Goal: Communication & Community: Participate in discussion

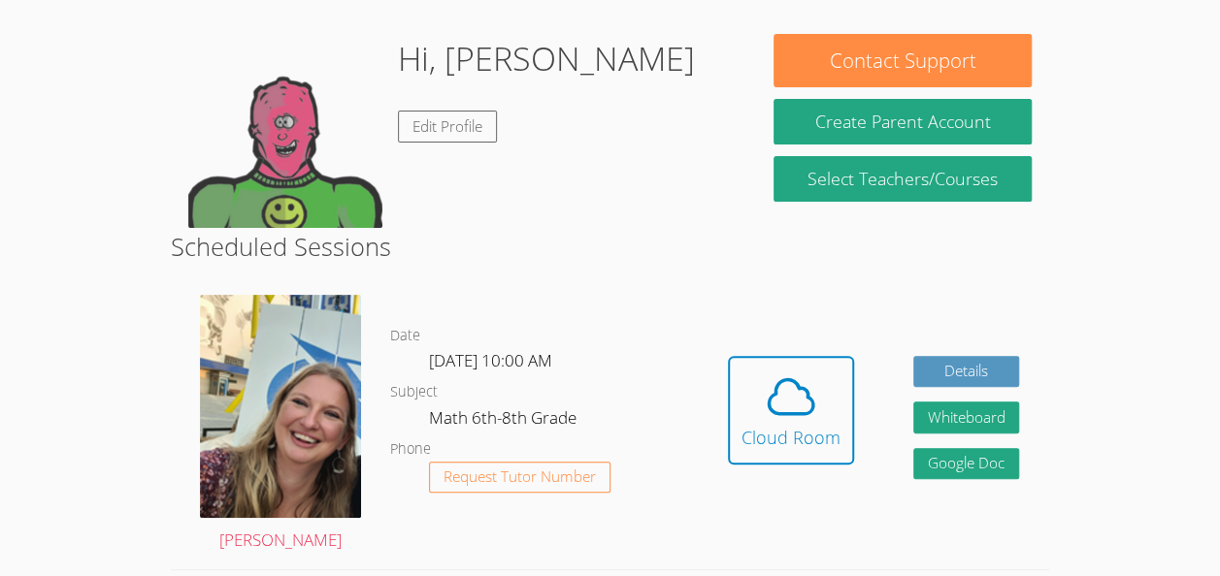
scroll to position [153, 0]
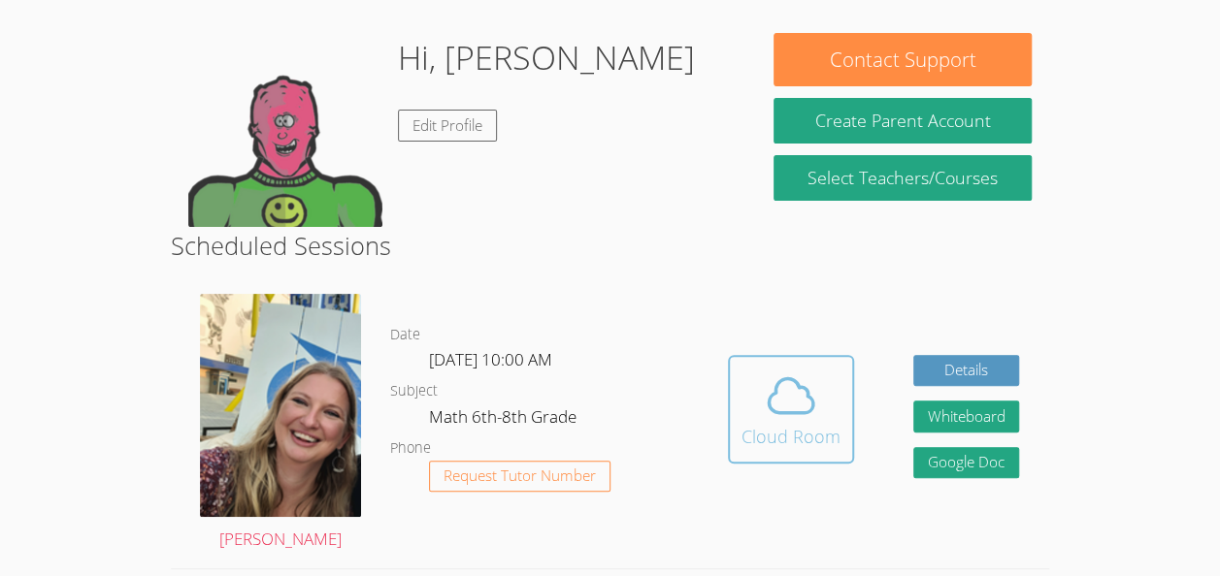
click at [748, 449] on div "Cloud Room" at bounding box center [790, 436] width 99 height 27
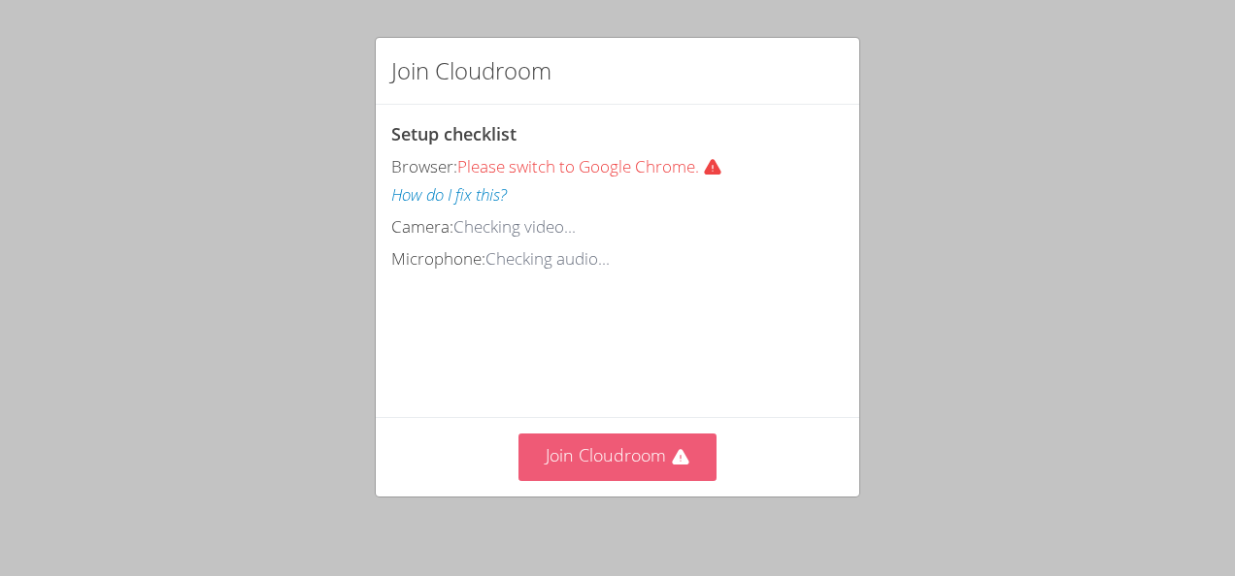
click at [648, 472] on button "Join Cloudroom" at bounding box center [617, 458] width 199 height 48
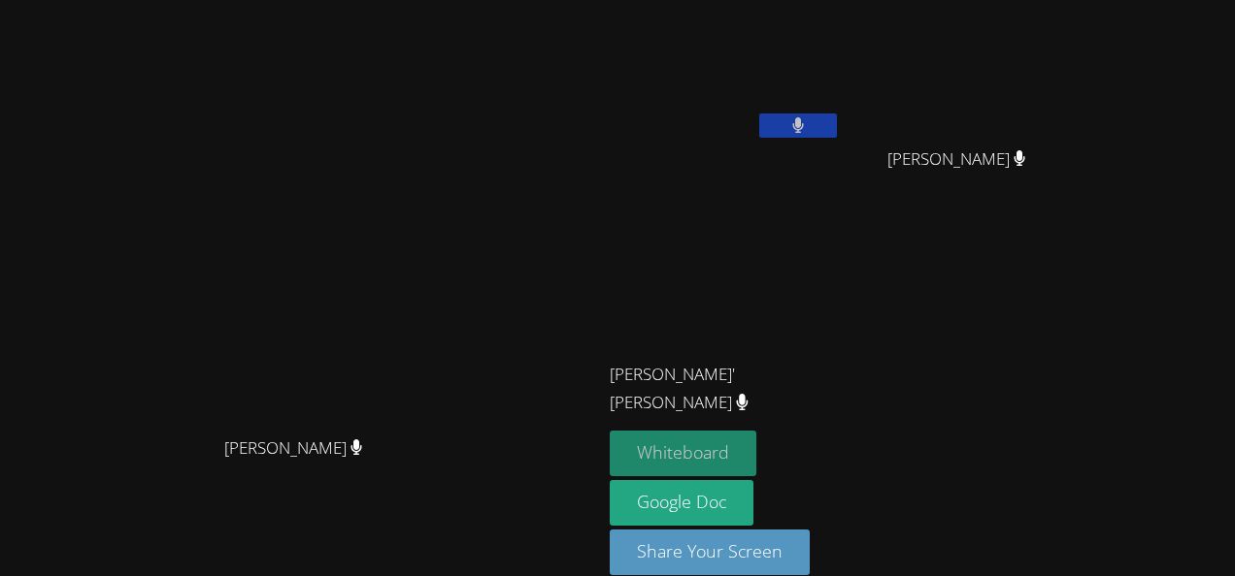
click at [756, 458] on button "Whiteboard" at bounding box center [682, 454] width 147 height 46
